Goal: Information Seeking & Learning: Find contact information

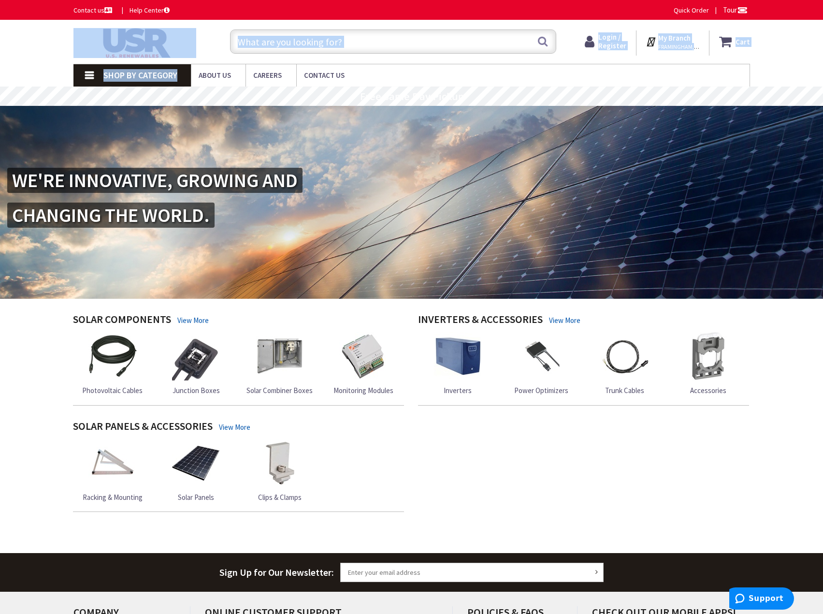
drag, startPoint x: 515, startPoint y: 70, endPoint x: 46, endPoint y: 40, distance: 469.4
click at [47, 40] on div "Skip to Content Toggle Nav Search Cart My Cart Close" at bounding box center [411, 391] width 823 height 743
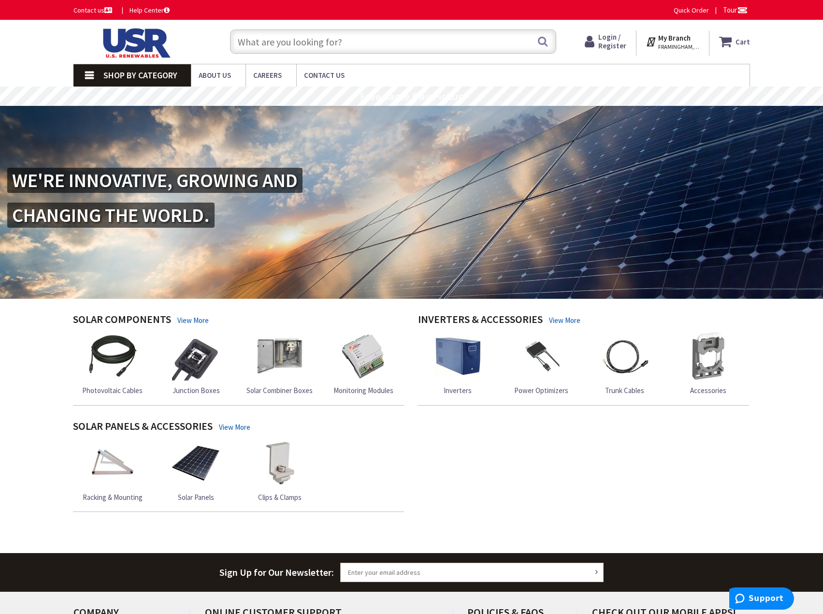
click at [46, 39] on div "Skip to Content Toggle Nav Search Cart My Cart Close" at bounding box center [411, 42] width 823 height 44
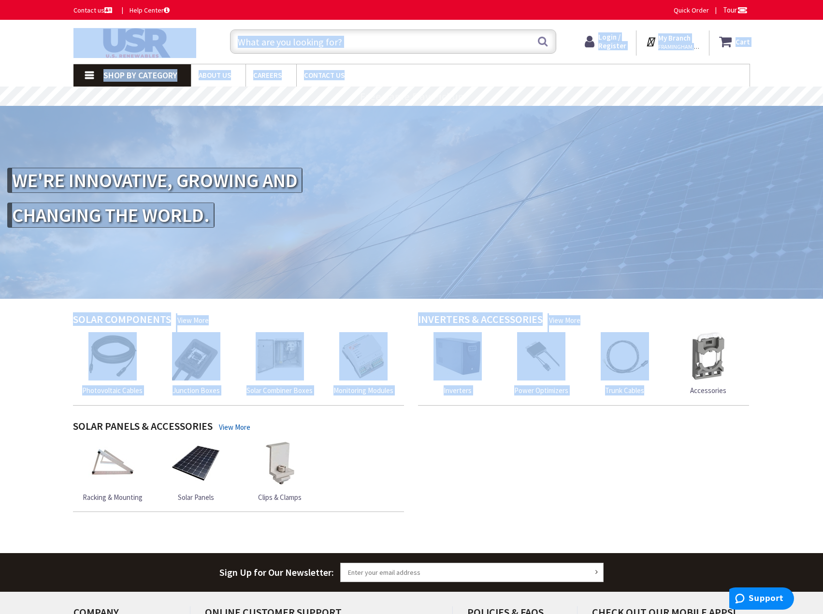
drag, startPoint x: 46, startPoint y: 39, endPoint x: 570, endPoint y: 482, distance: 686.0
click at [579, 483] on div "Skip to Content Toggle Nav Search Cart My Cart Close" at bounding box center [411, 391] width 823 height 743
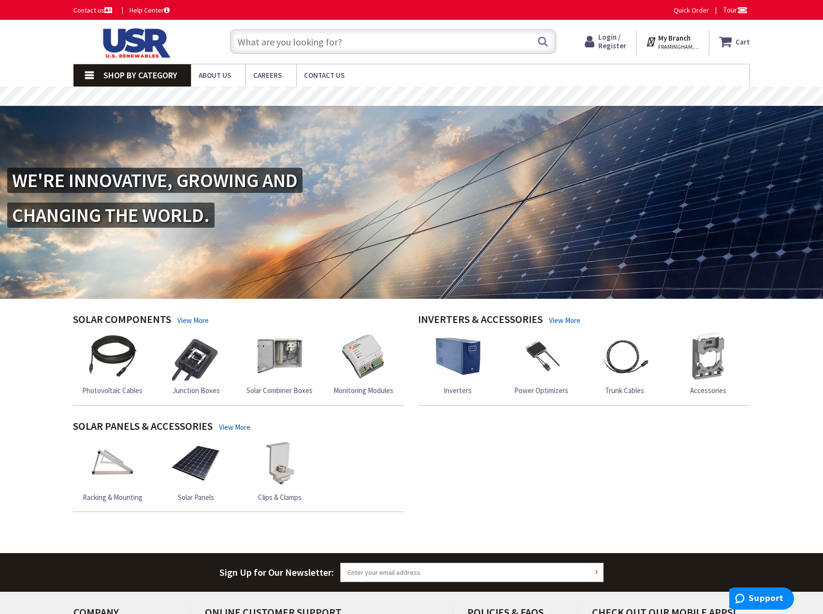
click at [564, 475] on div "Solar Components View More Photovoltaic Cables [GEOGRAPHIC_DATA] Inverters" at bounding box center [411, 419] width 691 height 213
click at [333, 77] on span "Contact Us" at bounding box center [324, 75] width 41 height 9
click at [333, 76] on span "Contact Us" at bounding box center [324, 75] width 41 height 9
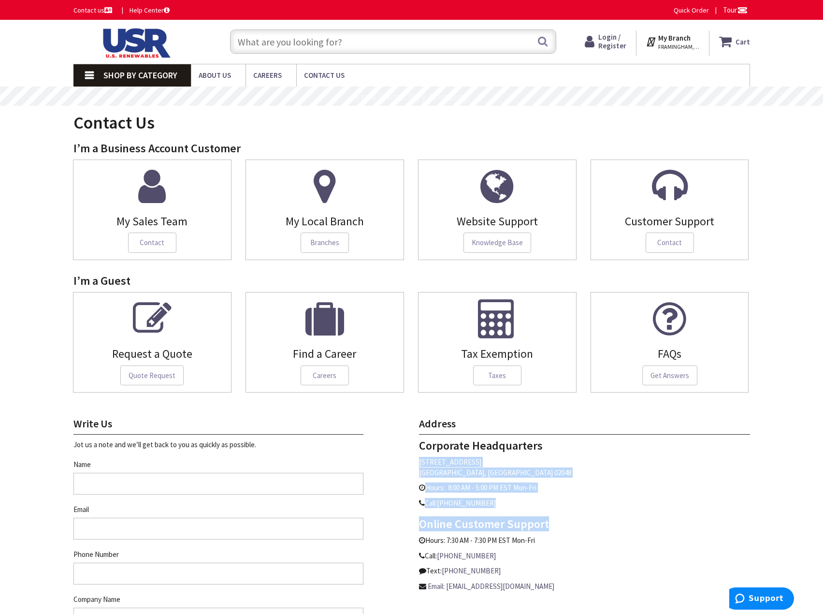
drag, startPoint x: 581, startPoint y: 511, endPoint x: 411, endPoint y: 459, distance: 177.0
click at [412, 459] on div "Address Corporate Headquarters 800 South Main Street, Suite 104 Mansfield, MA 0…" at bounding box center [585, 505] width 346 height 174
click at [412, 457] on div "Address Corporate Headquarters 800 South Main Street, Suite 104 Mansfield, MA 0…" at bounding box center [585, 505] width 346 height 174
drag, startPoint x: 413, startPoint y: 459, endPoint x: 489, endPoint y: 475, distance: 77.5
click at [489, 475] on div "Address Corporate Headquarters 800 South Main Street, Suite 104 Mansfield, MA 0…" at bounding box center [585, 505] width 346 height 174
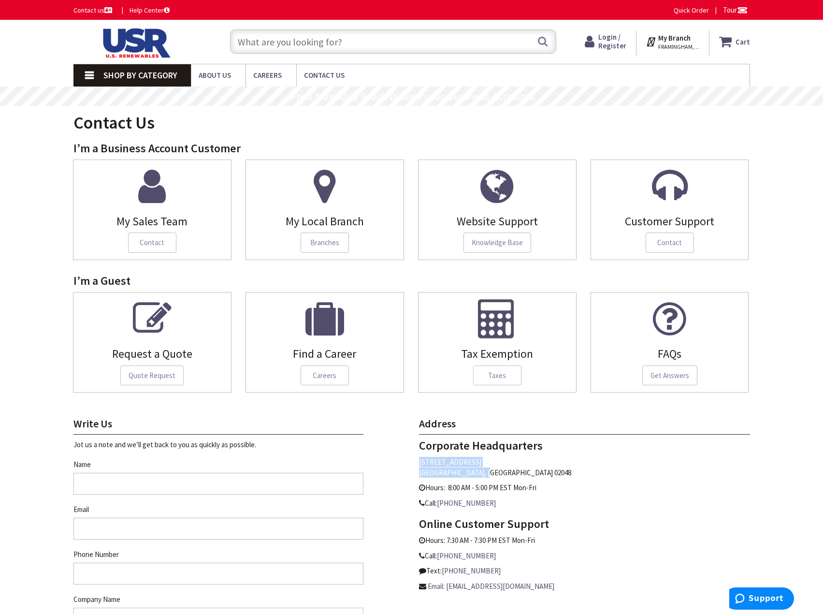
click at [489, 475] on p "800 South Main Street, Suite 104 Mansfield, MA 02048" at bounding box center [584, 467] width 331 height 21
drag, startPoint x: 471, startPoint y: 462, endPoint x: 442, endPoint y: 456, distance: 29.7
drag, startPoint x: 442, startPoint y: 456, endPoint x: 434, endPoint y: 460, distance: 9.3
click at [434, 460] on p "800 South Main Street, Suite 104 Mansfield, MA 02048" at bounding box center [584, 467] width 331 height 21
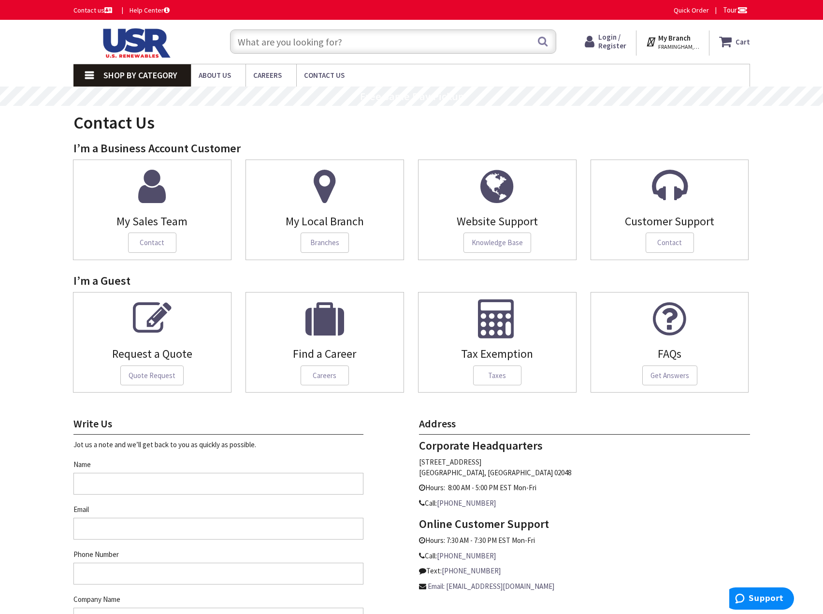
click at [425, 459] on p "800 South Main Street, Suite 104 Mansfield, MA 02048" at bounding box center [584, 467] width 331 height 21
drag, startPoint x: 425, startPoint y: 459, endPoint x: 478, endPoint y: 474, distance: 55.1
click at [478, 474] on p "800 South Main Street, Suite 104 Mansfield, MA 02048" at bounding box center [584, 467] width 331 height 21
click at [478, 473] on p "800 South Main Street, Suite 104 Mansfield, MA 02048" at bounding box center [584, 467] width 331 height 21
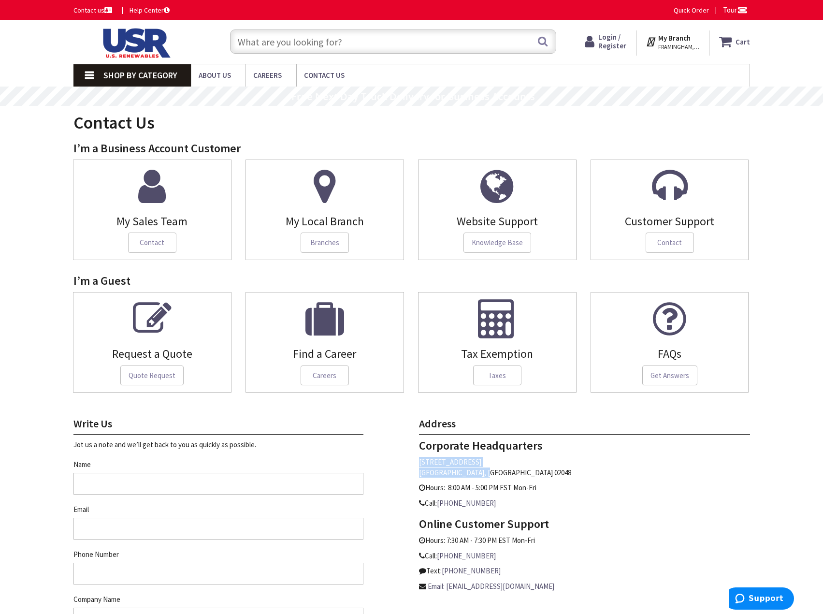
drag, startPoint x: 478, startPoint y: 473, endPoint x: 523, endPoint y: 464, distance: 45.9
click at [523, 464] on p "800 South Main Street, Suite 104 Mansfield, MA 02048" at bounding box center [584, 467] width 331 height 21
